Goal: Download file/media

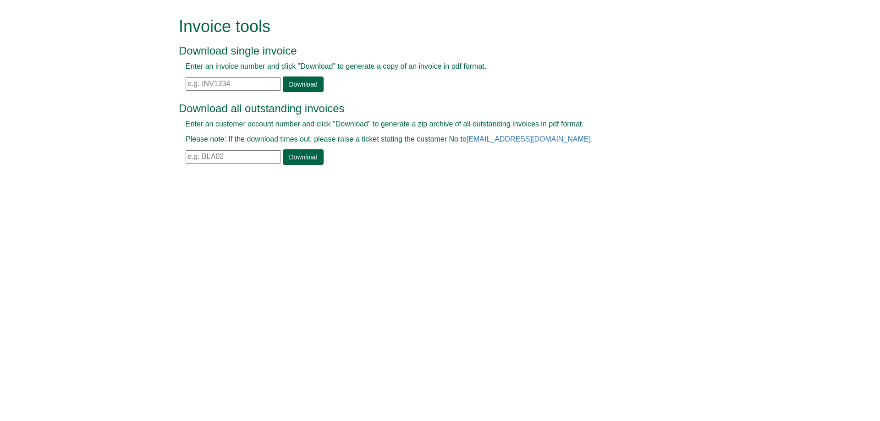
click at [231, 82] on input "text" at bounding box center [233, 83] width 95 height 13
paste input "INV1399694"
type input "INV1399694"
click at [295, 85] on link "Download" at bounding box center [303, 85] width 40 height 16
click at [216, 83] on input "text" at bounding box center [233, 83] width 95 height 13
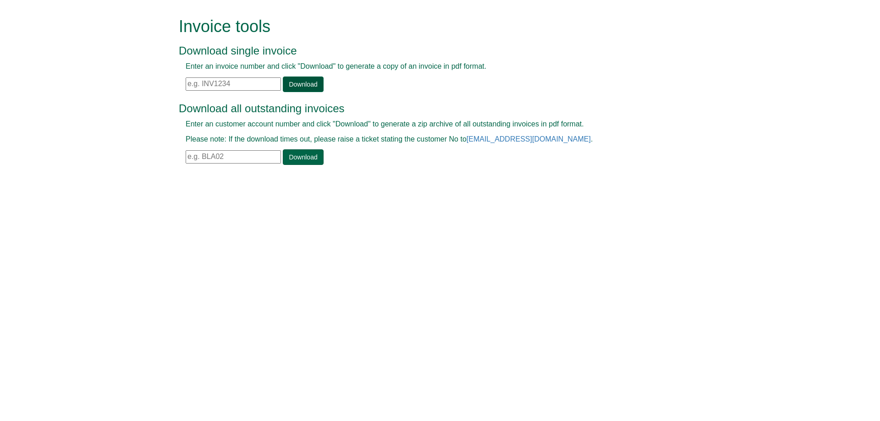
paste input "INV1399694"
type input "INV1399694"
click at [310, 85] on link "Download" at bounding box center [303, 85] width 40 height 16
